Goal: Entertainment & Leisure: Browse casually

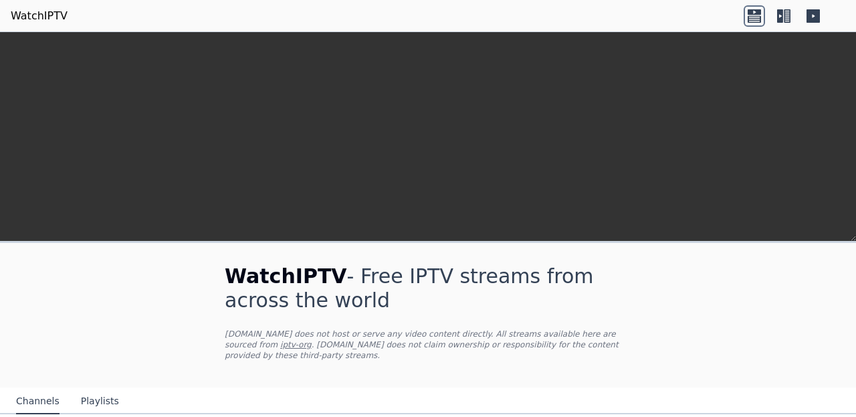
scroll to position [451, 0]
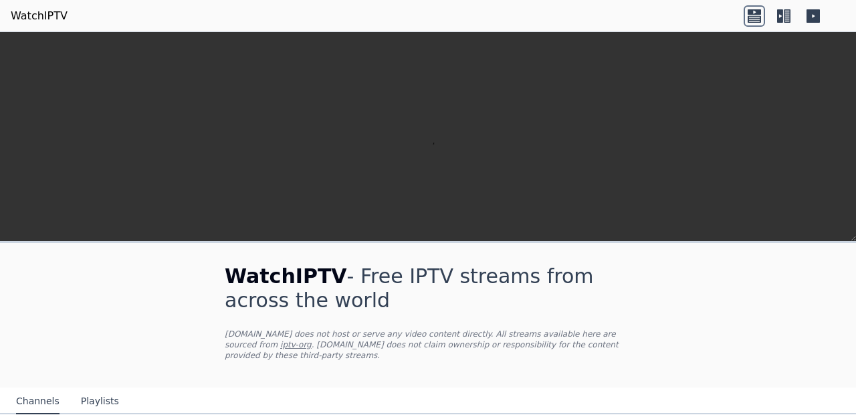
scroll to position [125, 0]
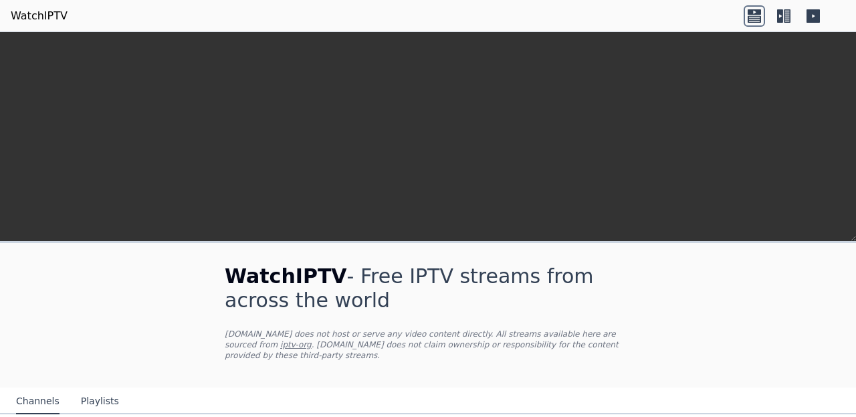
scroll to position [265, 0]
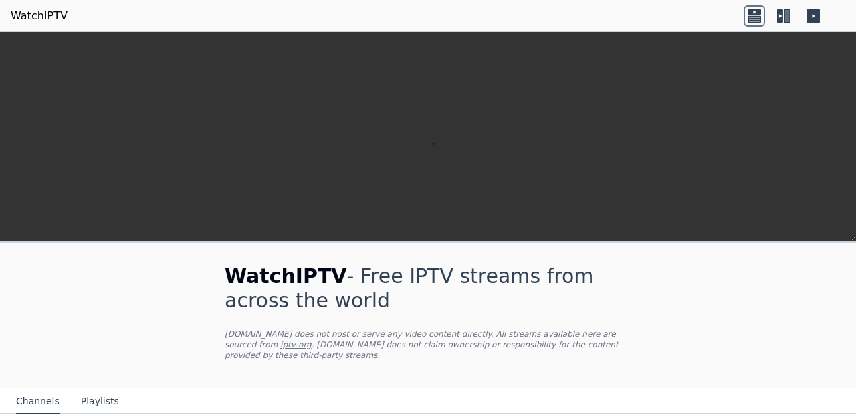
scroll to position [431, 0]
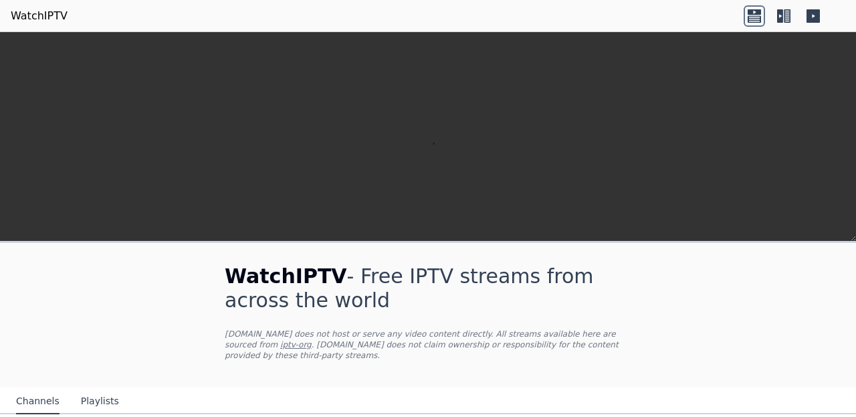
scroll to position [2313, 0]
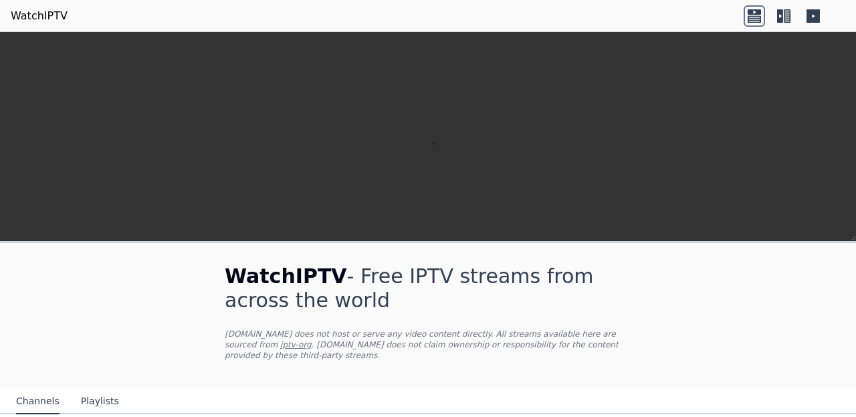
scroll to position [2071, 0]
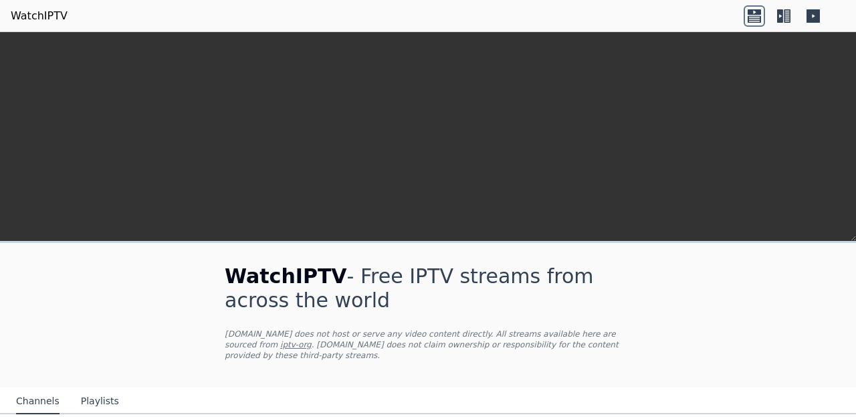
scroll to position [2033, 0]
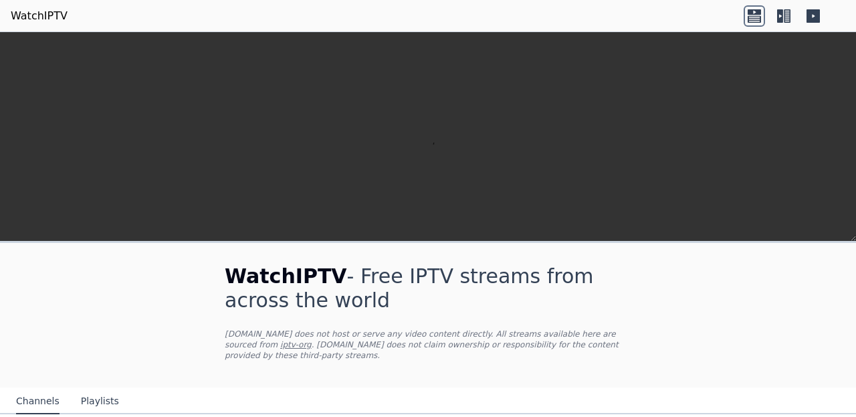
scroll to position [0, 0]
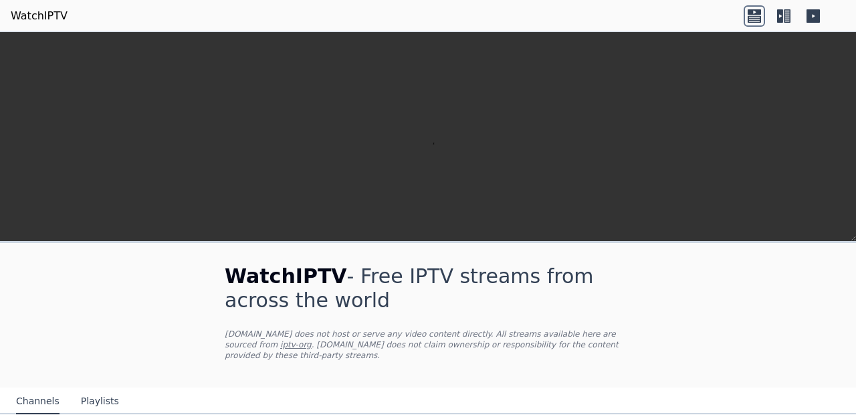
scroll to position [1633, 0]
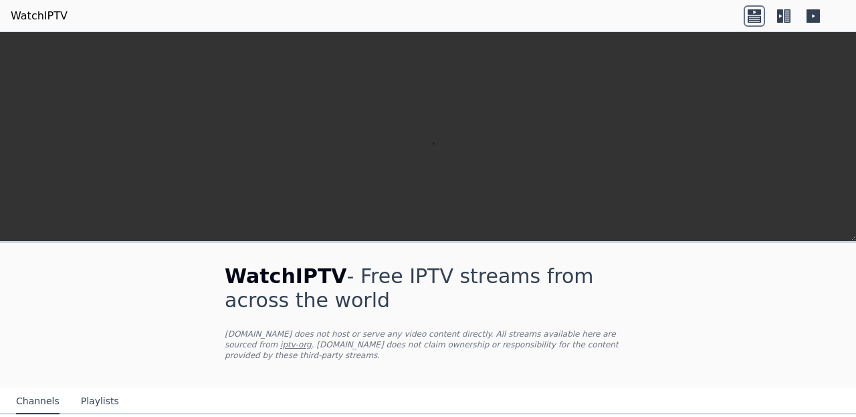
scroll to position [1003, 0]
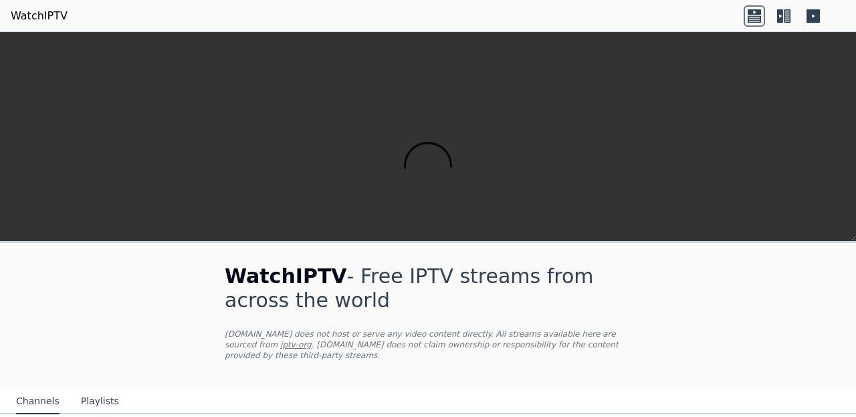
scroll to position [322, 0]
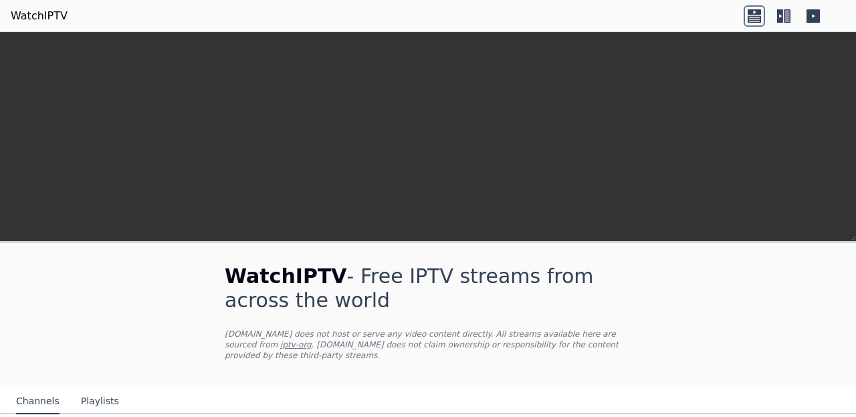
scroll to position [211, 0]
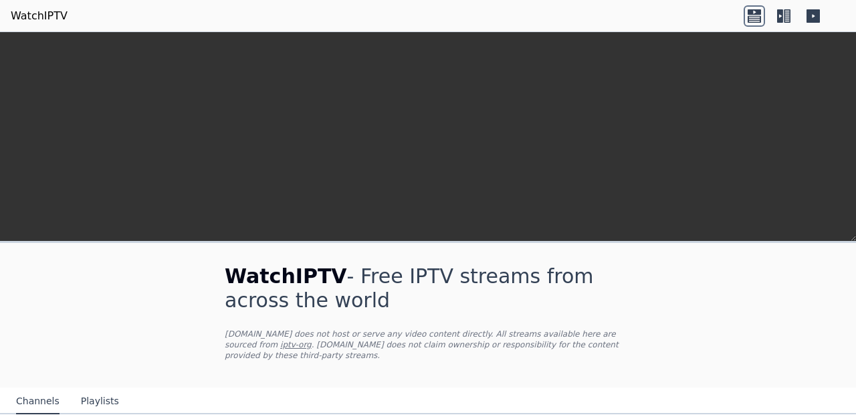
scroll to position [366, 0]
